Goal: Check status: Check status

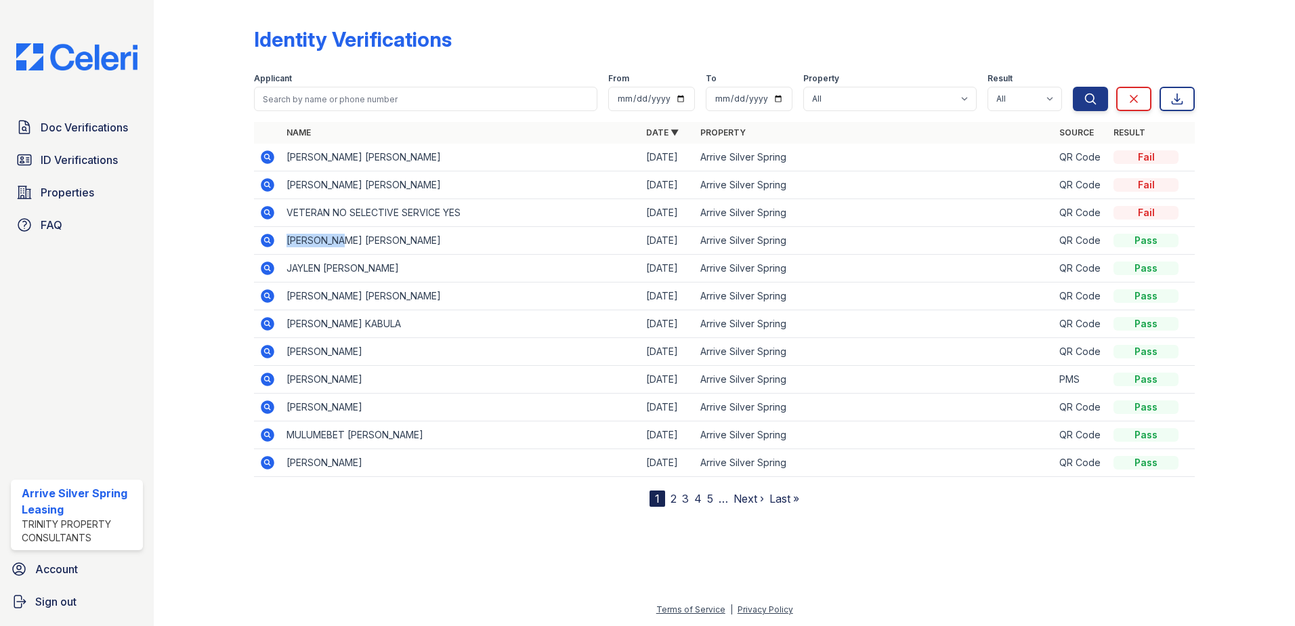
drag, startPoint x: 346, startPoint y: 242, endPoint x: 288, endPoint y: 239, distance: 57.6
click at [288, 239] on td "[PERSON_NAME] [PERSON_NAME]" at bounding box center [461, 241] width 360 height 28
copy td "[PERSON_NAME]"
click at [164, 200] on div "Identity Verifications Filter Applicant From To Property All Arrive Silver Spri…" at bounding box center [724, 313] width 1141 height 626
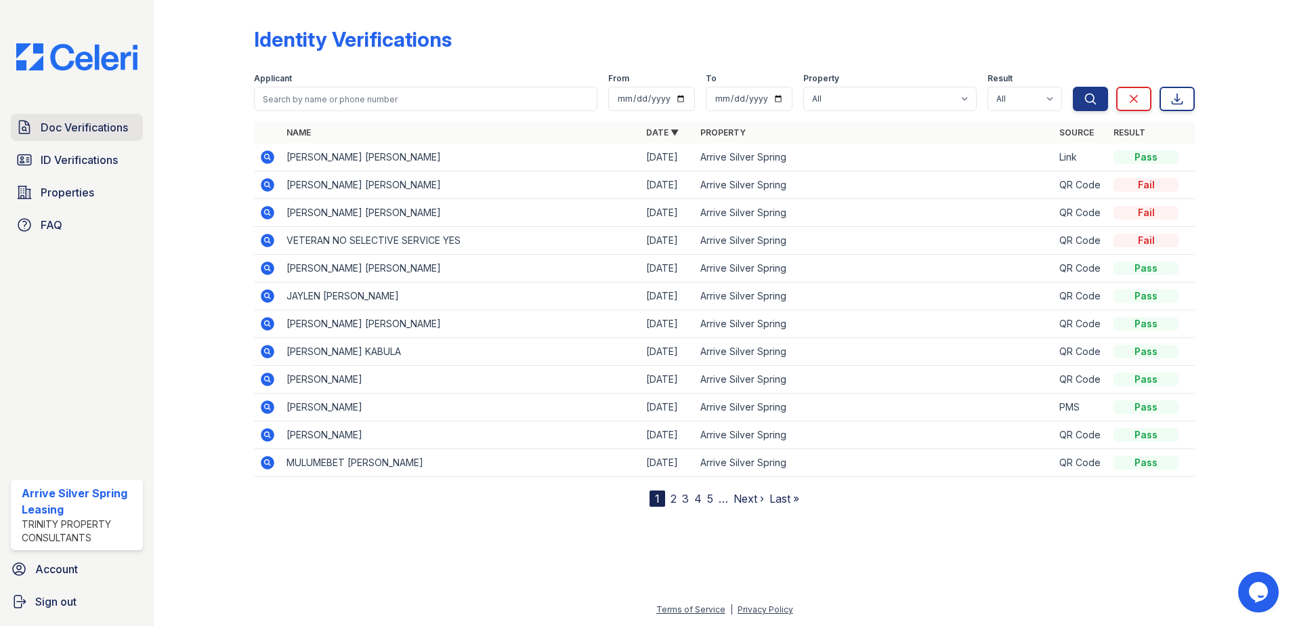
click at [121, 131] on span "Doc Verifications" at bounding box center [84, 127] width 87 height 16
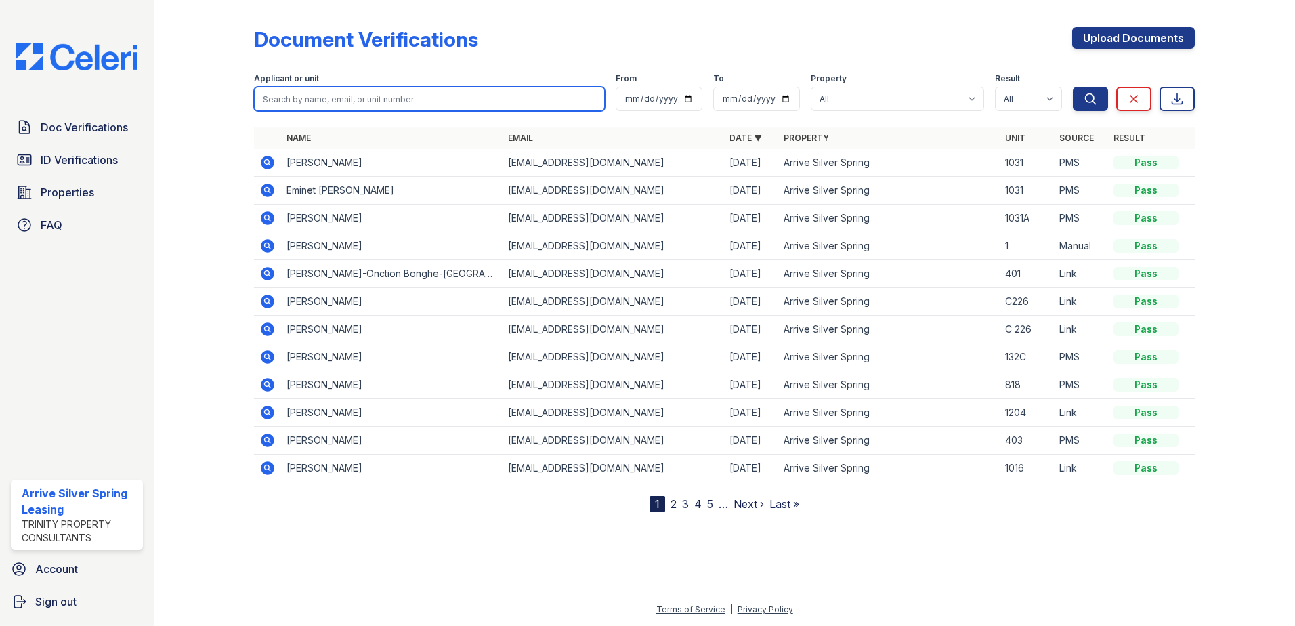
click at [355, 95] on input "search" at bounding box center [429, 99] width 351 height 24
type input "bong"
click at [1073, 87] on button "Search" at bounding box center [1090, 99] width 35 height 24
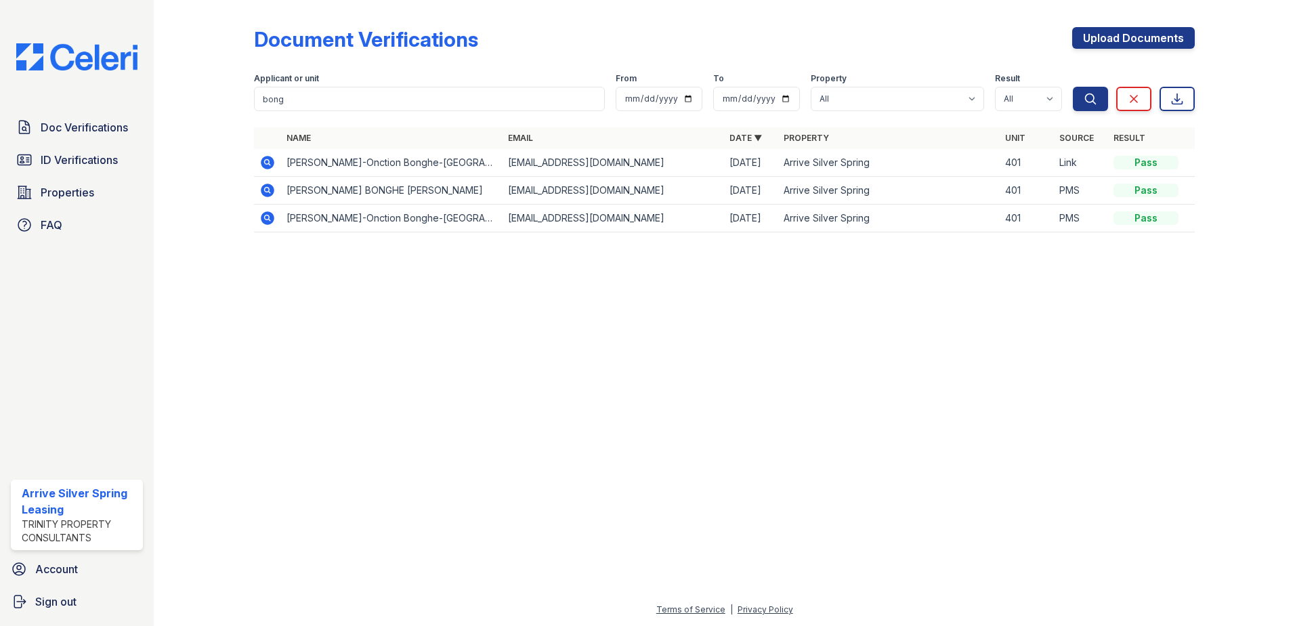
click at [268, 213] on icon at bounding box center [268, 218] width 14 height 14
